Goal: Information Seeking & Learning: Check status

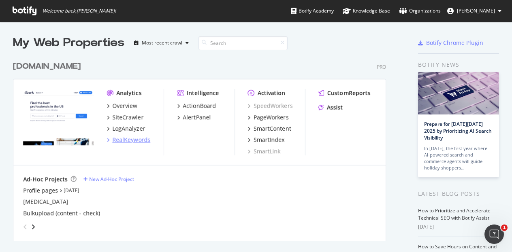
click at [141, 141] on div "RealKeywords" at bounding box center [131, 140] width 38 height 8
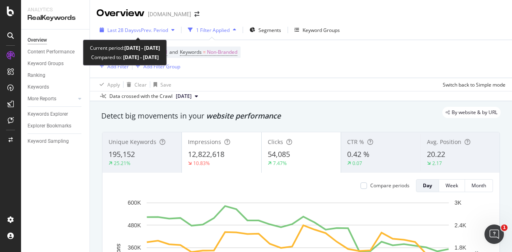
click at [160, 31] on span "vs Prev. Period" at bounding box center [152, 30] width 32 height 7
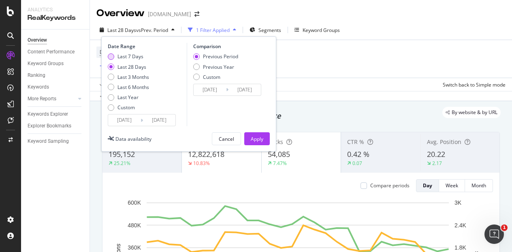
click at [134, 55] on div "Last 7 Days" at bounding box center [130, 56] width 26 height 7
type input "[DATE]"
click at [261, 139] on div "Apply" at bounding box center [257, 139] width 13 height 7
